Goal: Transaction & Acquisition: Purchase product/service

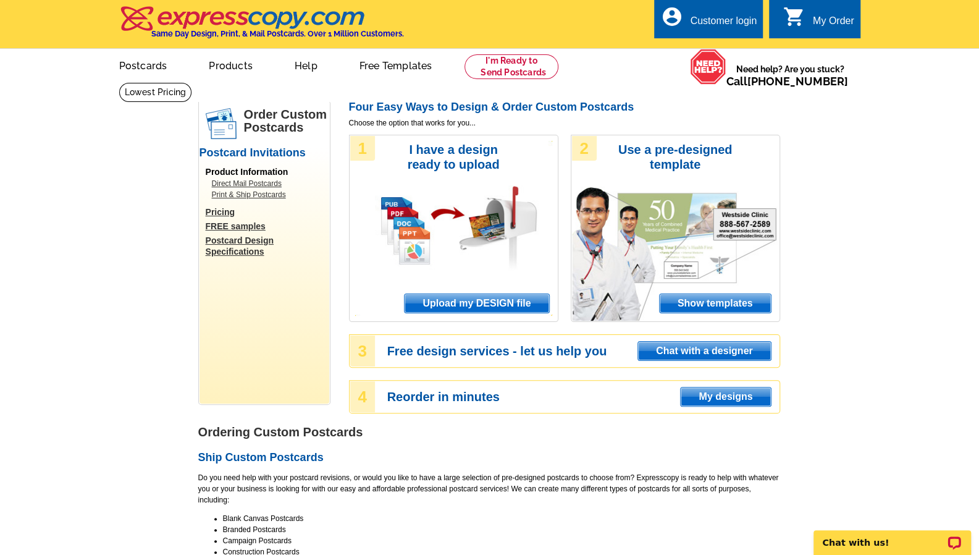
click at [490, 307] on span "Upload my DESIGN file" at bounding box center [477, 303] width 144 height 19
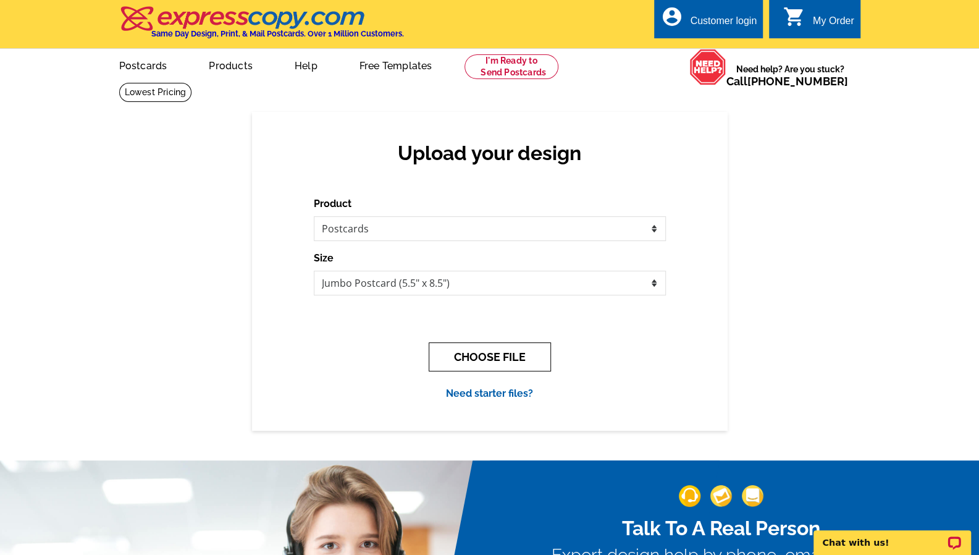
click at [544, 364] on button "CHOOSE FILE" at bounding box center [490, 356] width 122 height 29
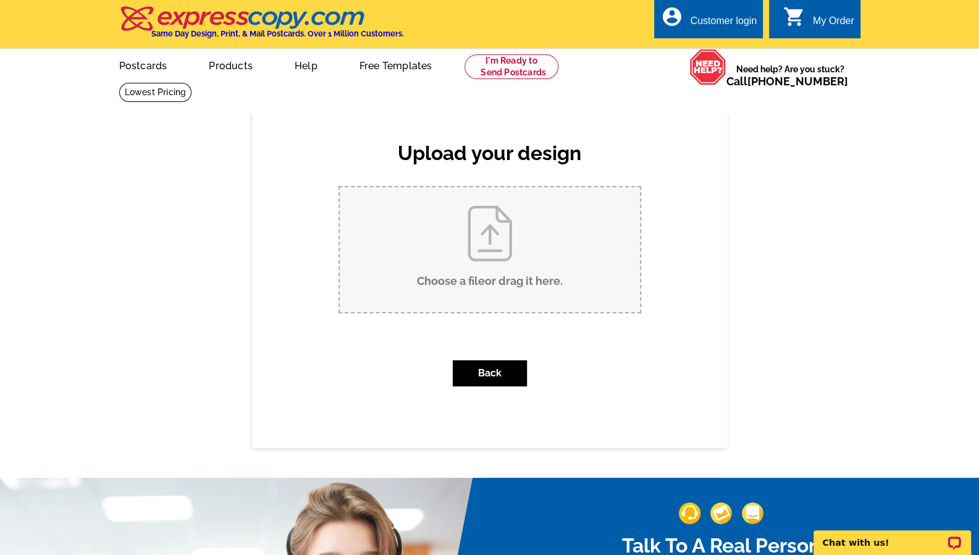
click at [509, 242] on input "Choose a file or drag it here ." at bounding box center [490, 249] width 300 height 125
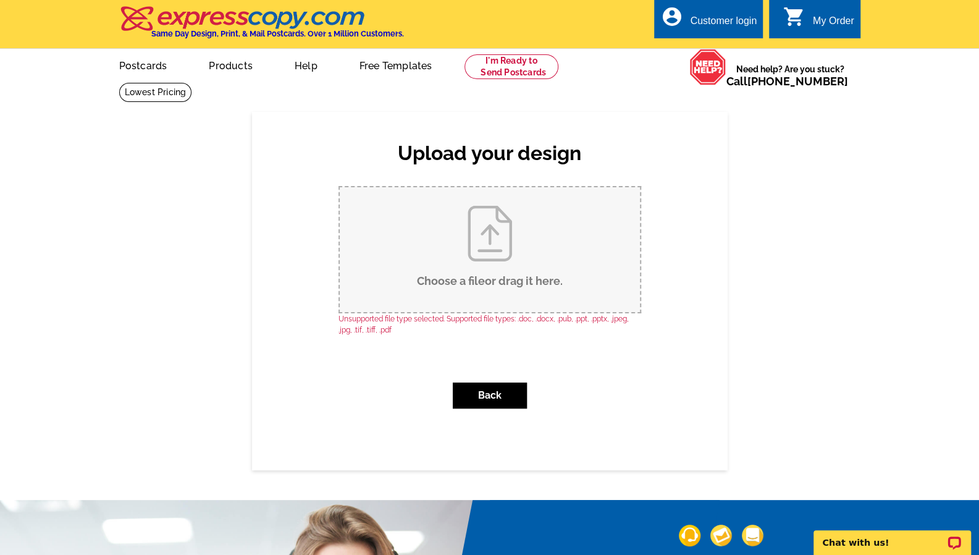
click at [462, 220] on input "Choose a file or drag it here ." at bounding box center [490, 249] width 300 height 125
type input "C:\fakepath\Just Sold Postcards (2).pdf"
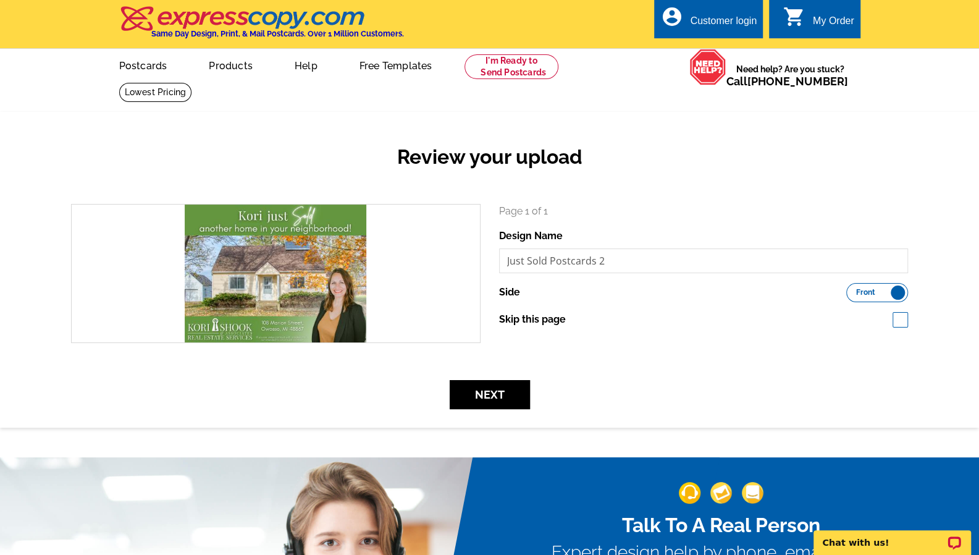
click at [483, 379] on form "search Page 1 of 1 Design Name Just Sold Postcards 2 Side Front Back" at bounding box center [489, 306] width 855 height 205
click at [486, 389] on button "Next" at bounding box center [490, 394] width 80 height 29
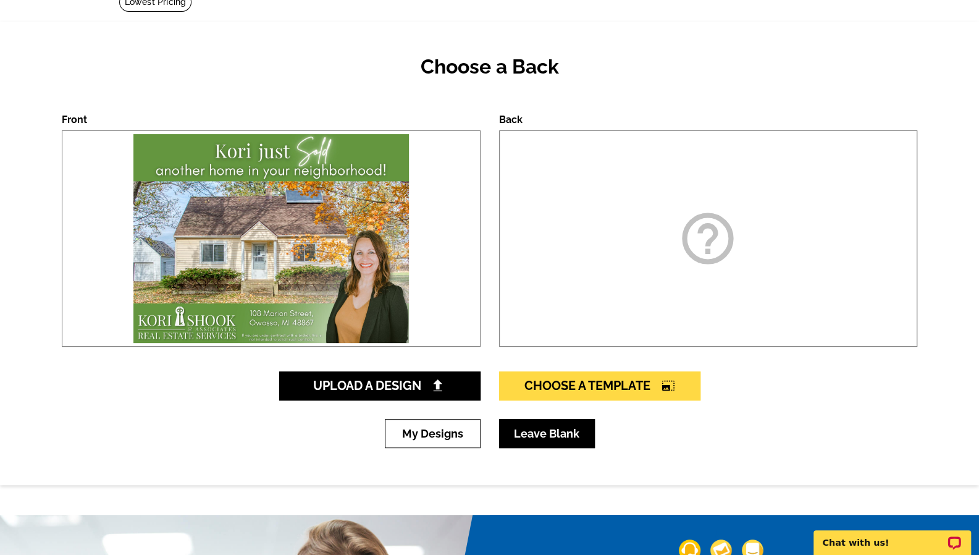
scroll to position [124, 0]
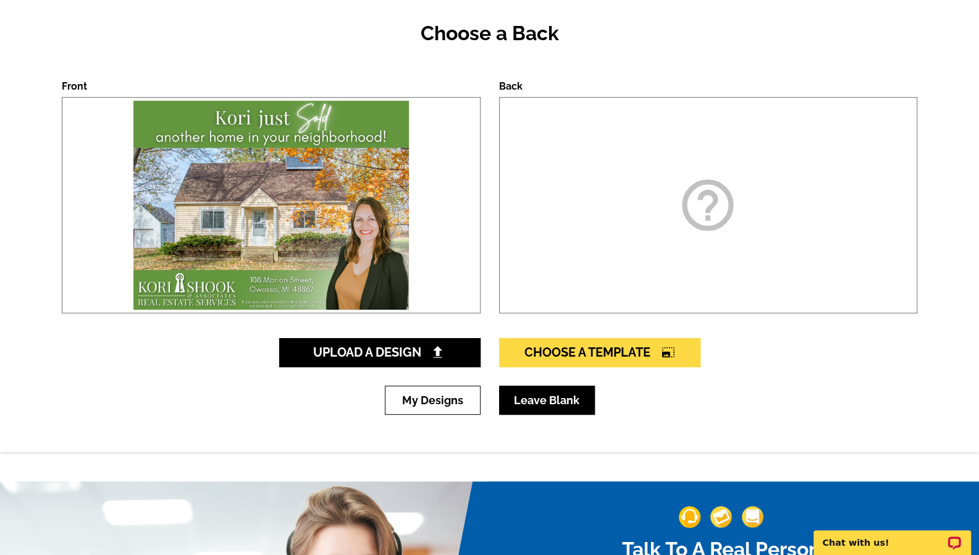
click at [539, 400] on link "Leave Blank" at bounding box center [547, 399] width 96 height 29
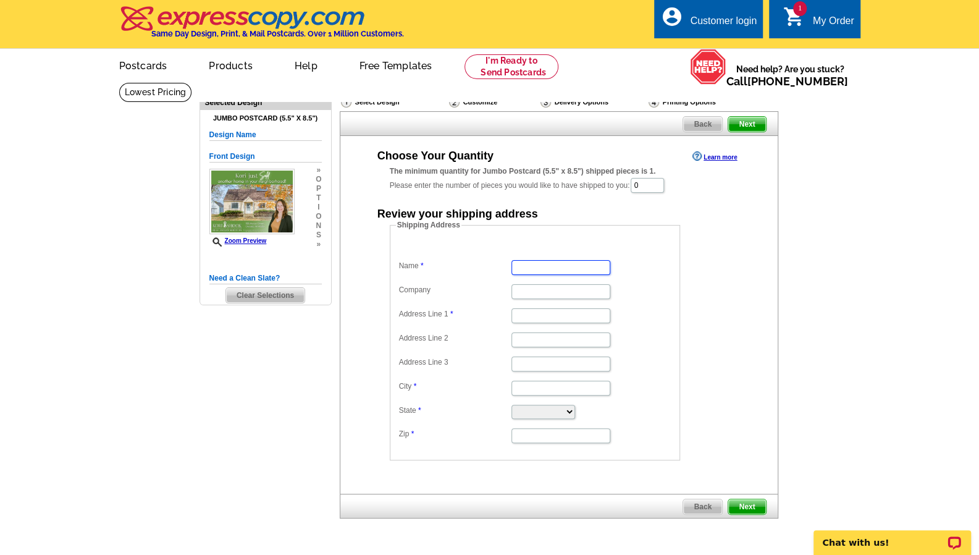
click at [574, 272] on input "Name" at bounding box center [560, 267] width 99 height 15
type input "[PERSON_NAME]"
type input "[PERSON_NAME] & Associates"
type input "[STREET_ADDRESS]"
type input "Owosso"
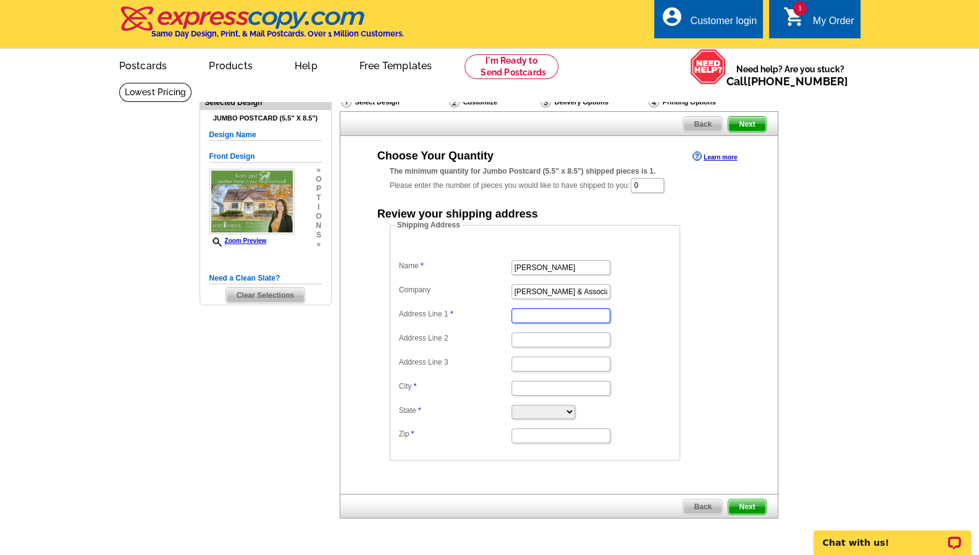
type input "Owosso"
select select "MI"
type input "48867"
click at [746, 506] on span "Next" at bounding box center [746, 506] width 37 height 15
click at [644, 182] on input "0" at bounding box center [647, 185] width 33 height 15
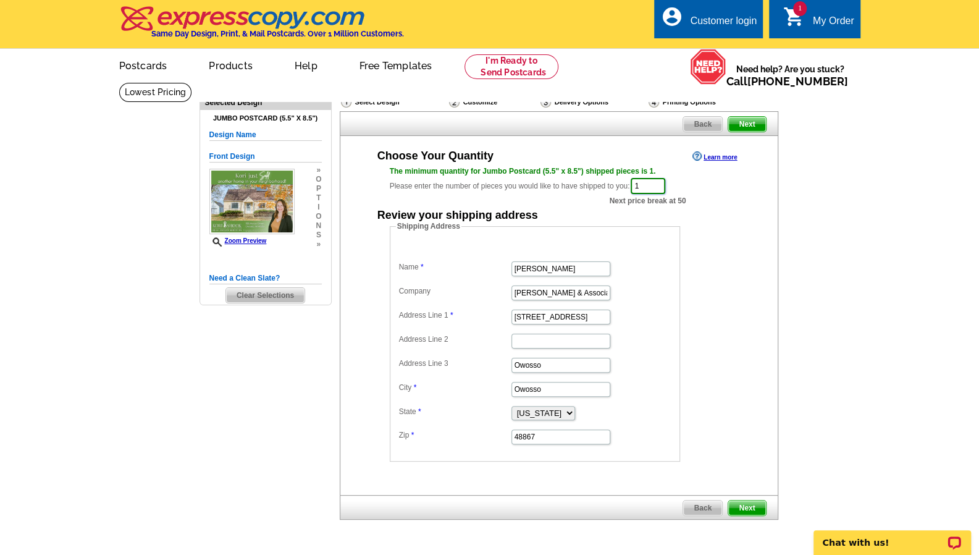
type input "1"
click at [749, 500] on span "Next" at bounding box center [746, 507] width 37 height 15
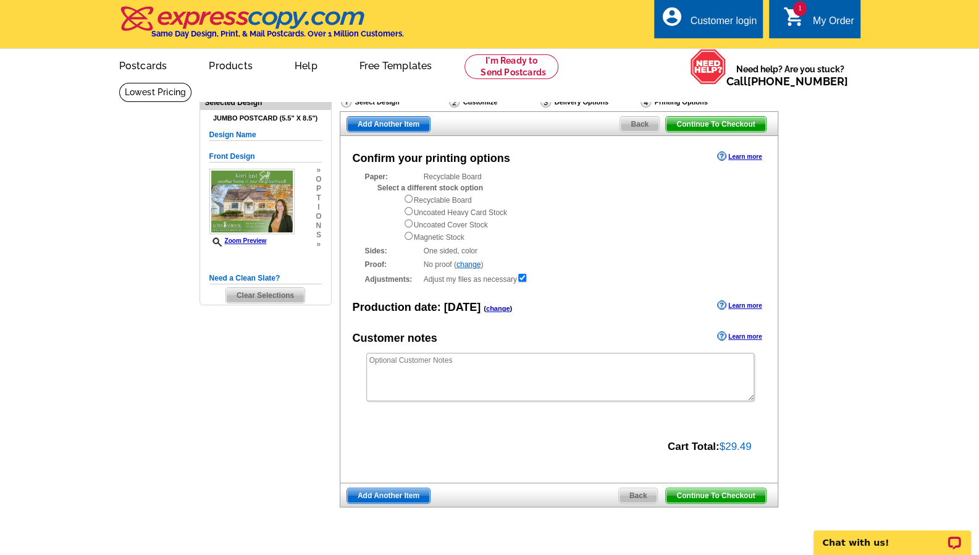
click at [704, 127] on span "Continue To Checkout" at bounding box center [715, 124] width 99 height 15
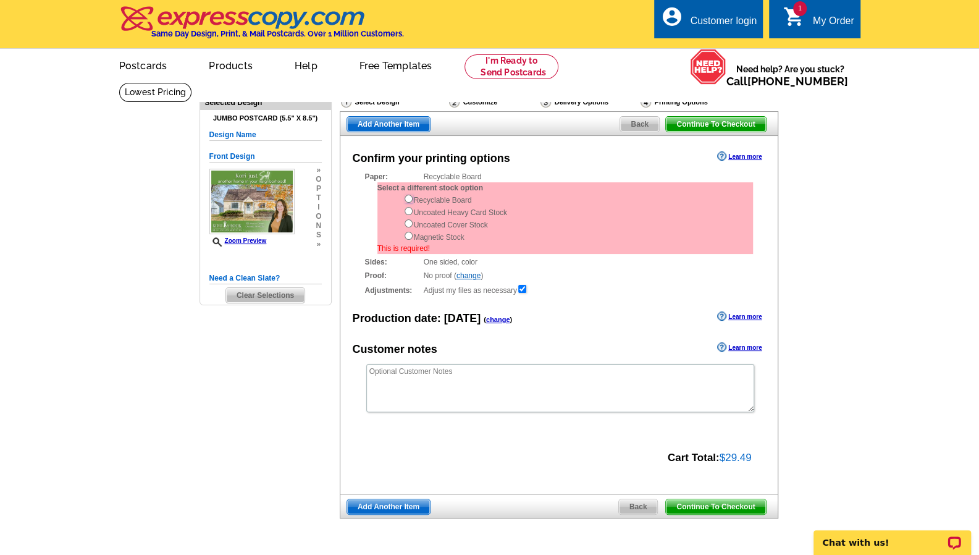
click at [408, 198] on input "radio" at bounding box center [409, 199] width 8 height 8
radio input "true"
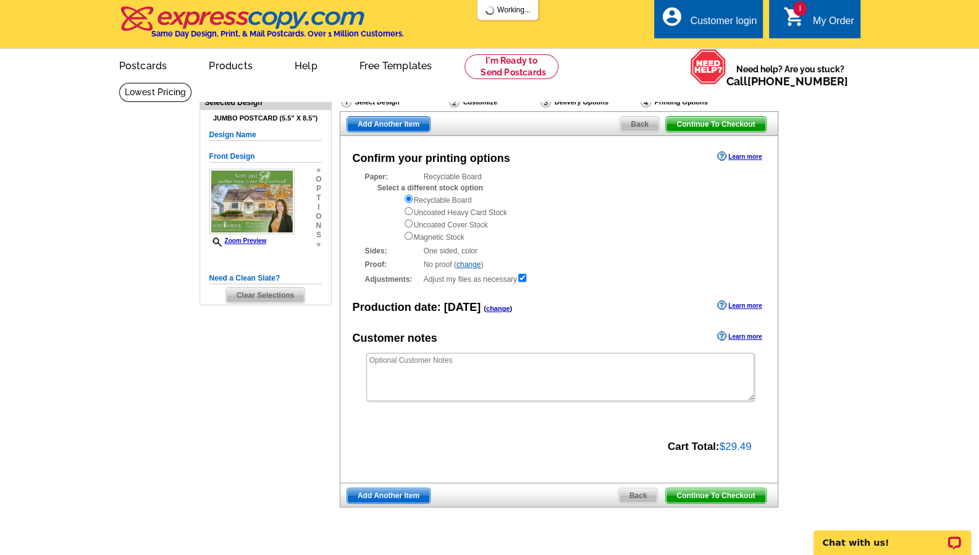
click at [684, 124] on span "Continue To Checkout" at bounding box center [715, 124] width 99 height 15
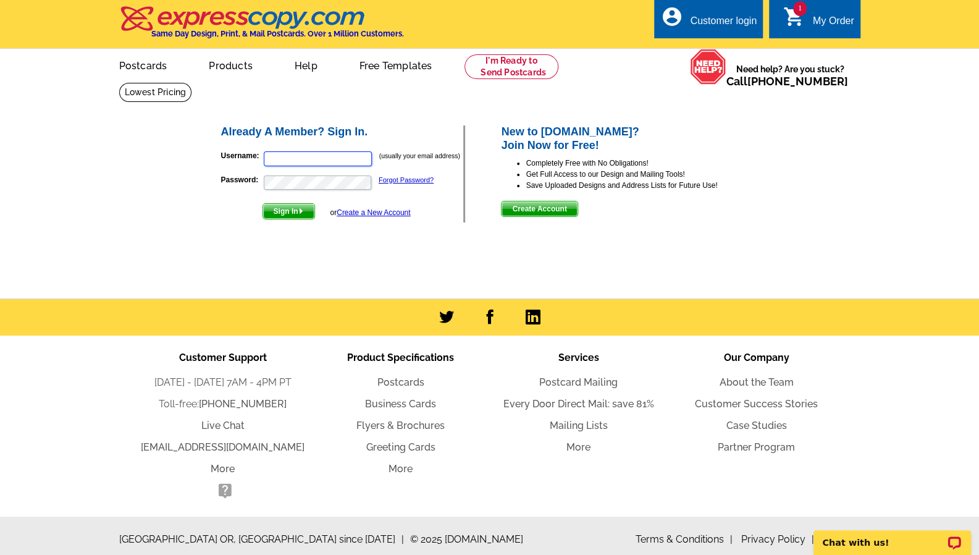
click at [296, 156] on input "Username:" at bounding box center [318, 158] width 108 height 15
type input "[EMAIL_ADDRESS][DOMAIN_NAME]"
click at [310, 174] on form "Username: [EMAIL_ADDRESS][DOMAIN_NAME] (usually your email address) Password: F…" at bounding box center [342, 182] width 243 height 75
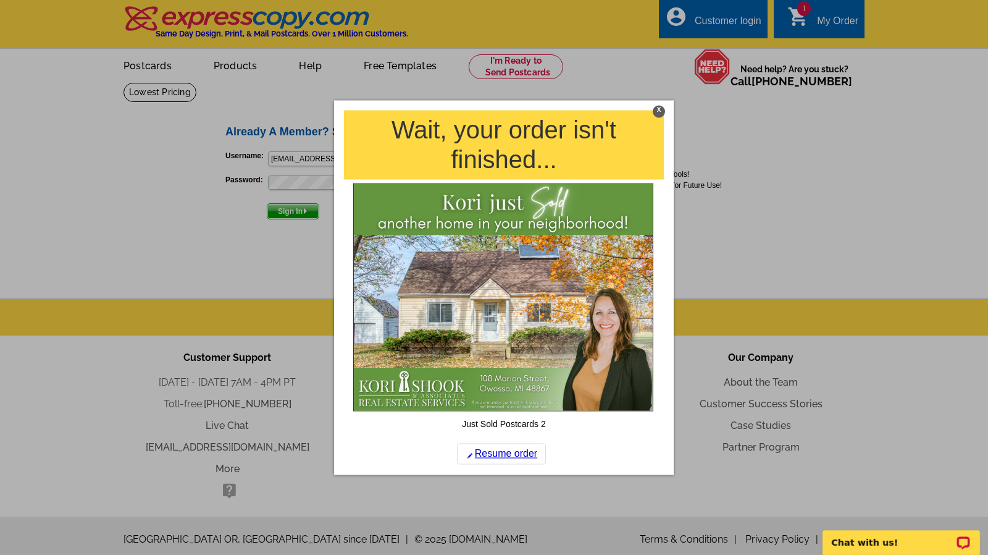
click at [656, 114] on div "X" at bounding box center [659, 111] width 12 height 12
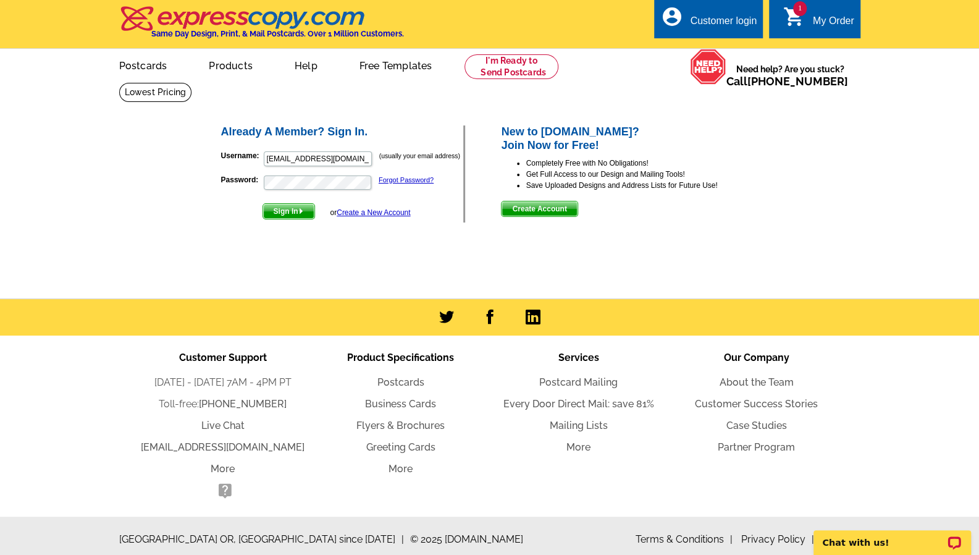
click at [294, 172] on form "Username: [EMAIL_ADDRESS][DOMAIN_NAME] (usually your email address) Password: F…" at bounding box center [342, 182] width 243 height 75
click at [263, 203] on button "Sign In" at bounding box center [289, 211] width 53 height 16
